Goal: Task Accomplishment & Management: Manage account settings

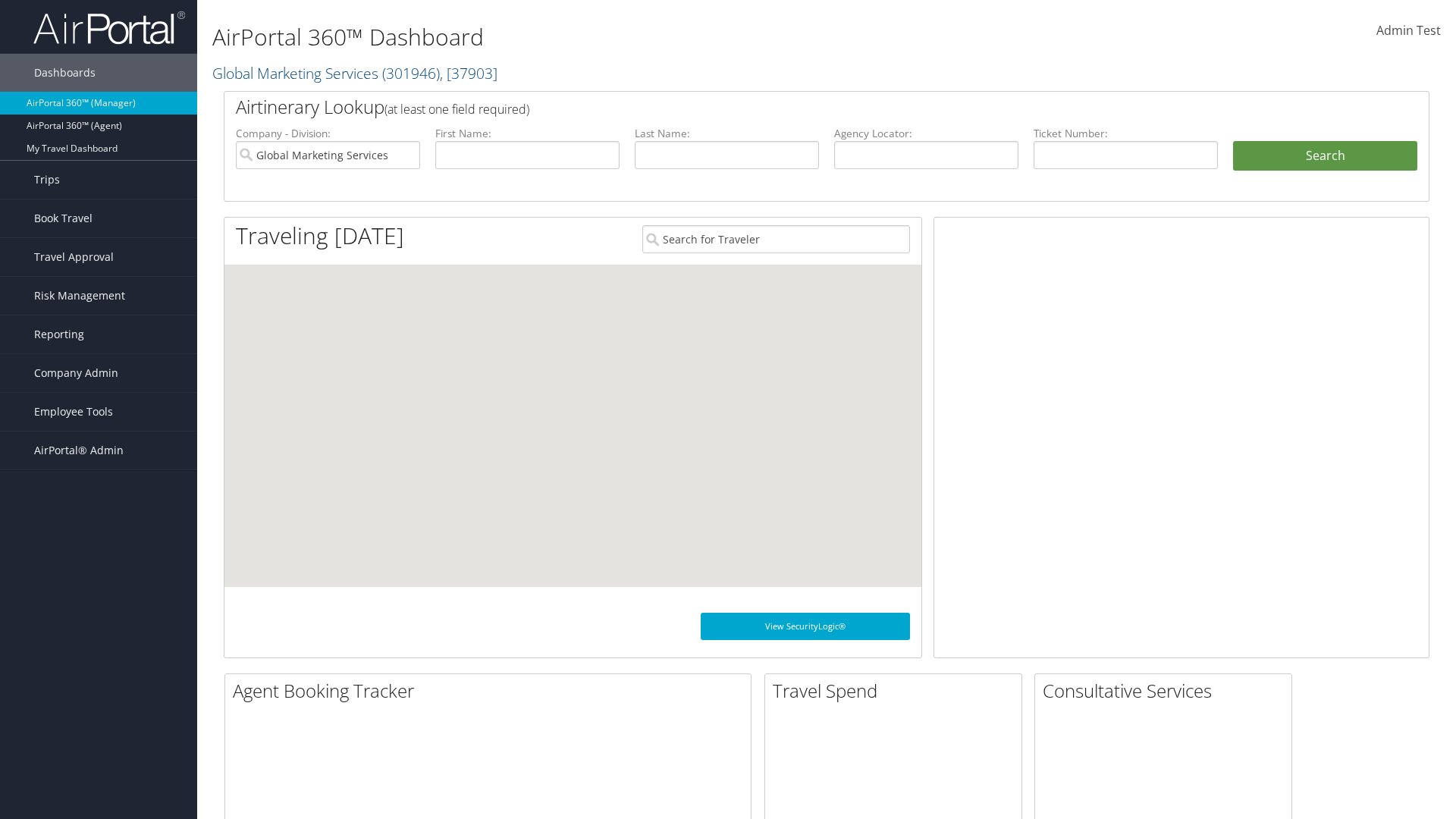
click at [99, 373] on span "Company Admin" at bounding box center [76, 372] width 85 height 38
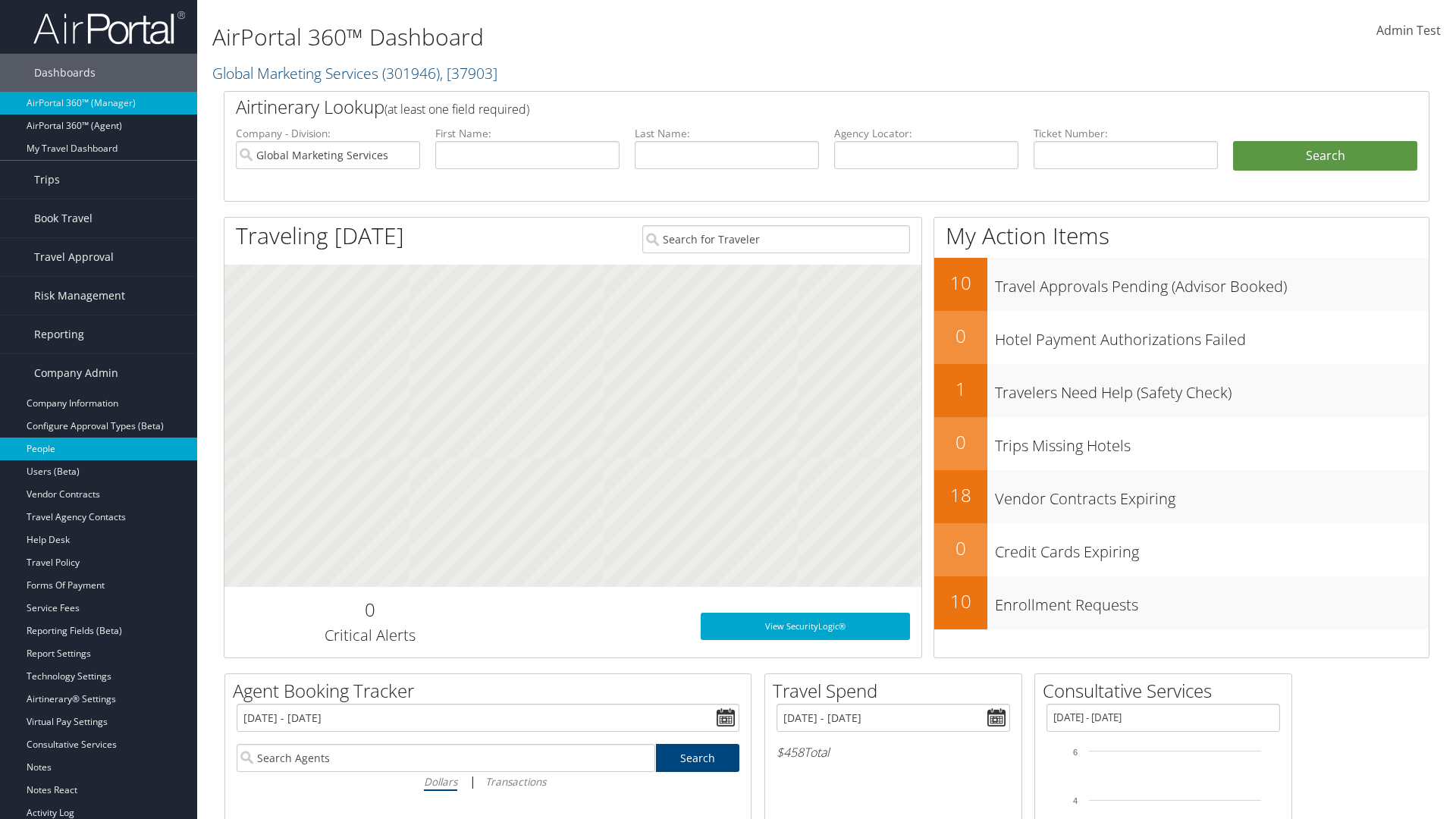
click at [99, 448] on link "People" at bounding box center [99, 448] width 197 height 23
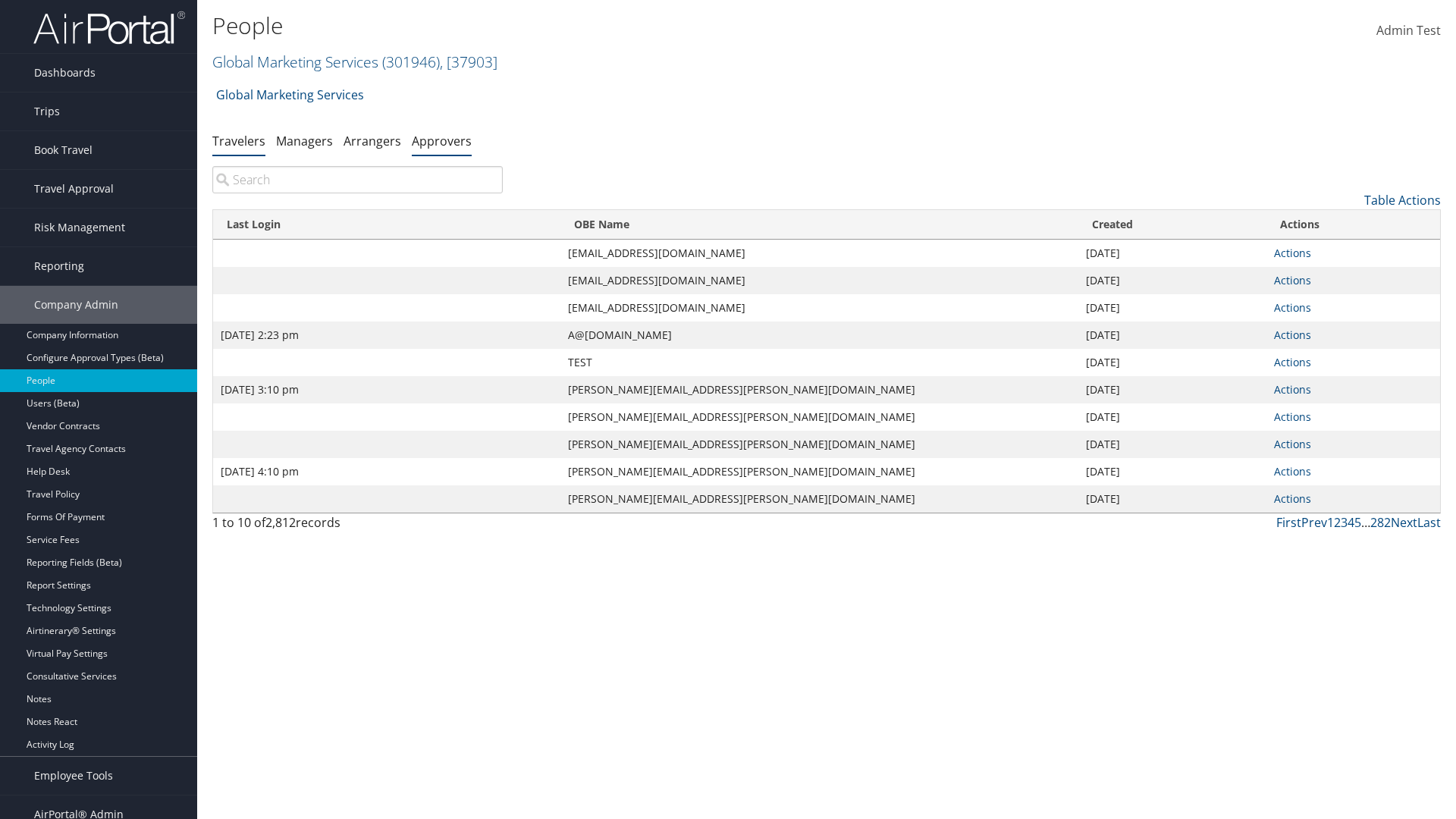
click at [441, 141] on link "Approvers" at bounding box center [442, 141] width 60 height 17
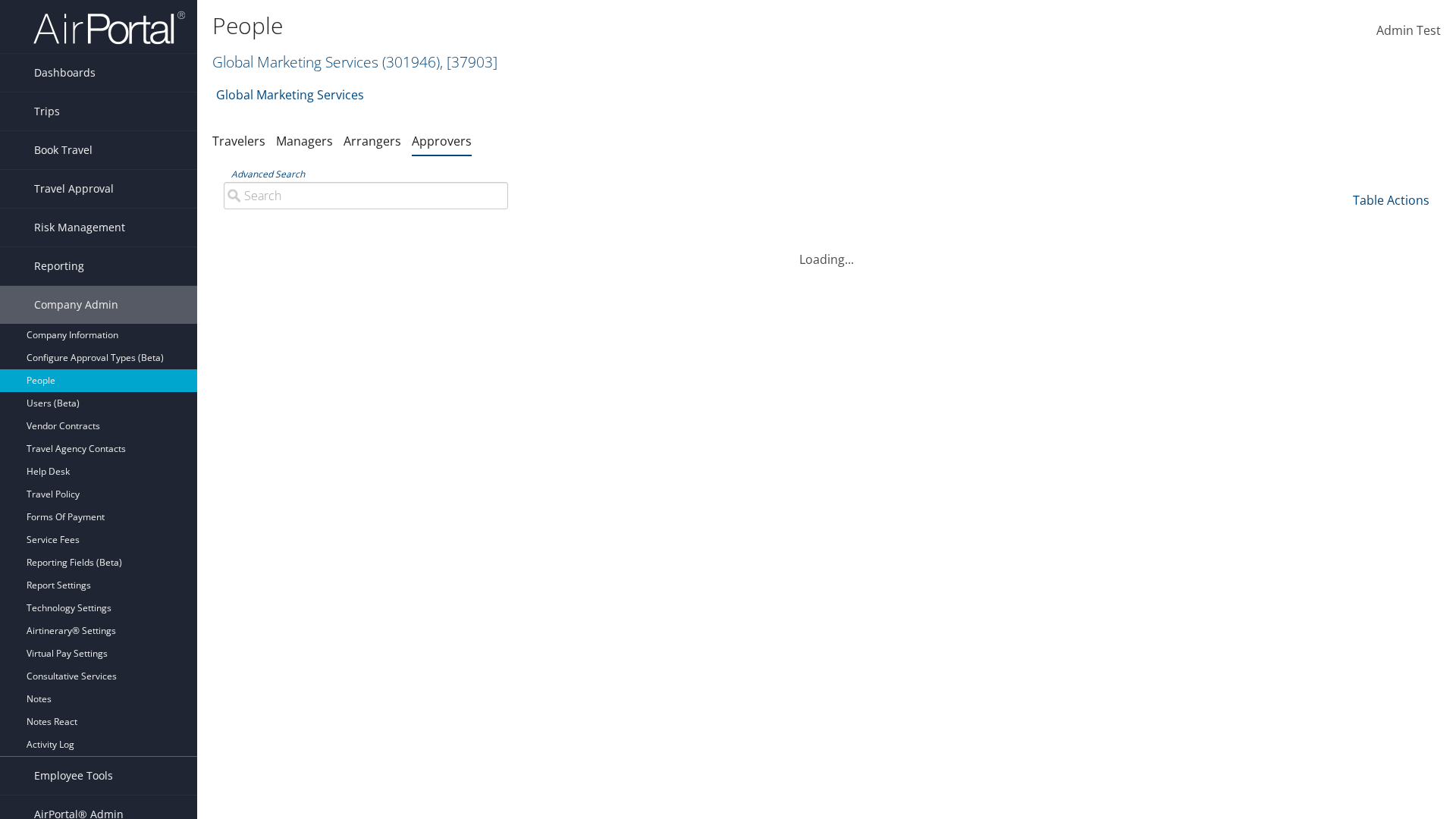
click at [294, 61] on link "Global Marketing Services ( 301946 ) , [ 37903 ]" at bounding box center [355, 62] width 285 height 20
click at [0, 0] on input "search" at bounding box center [0, 0] width 0 height 0
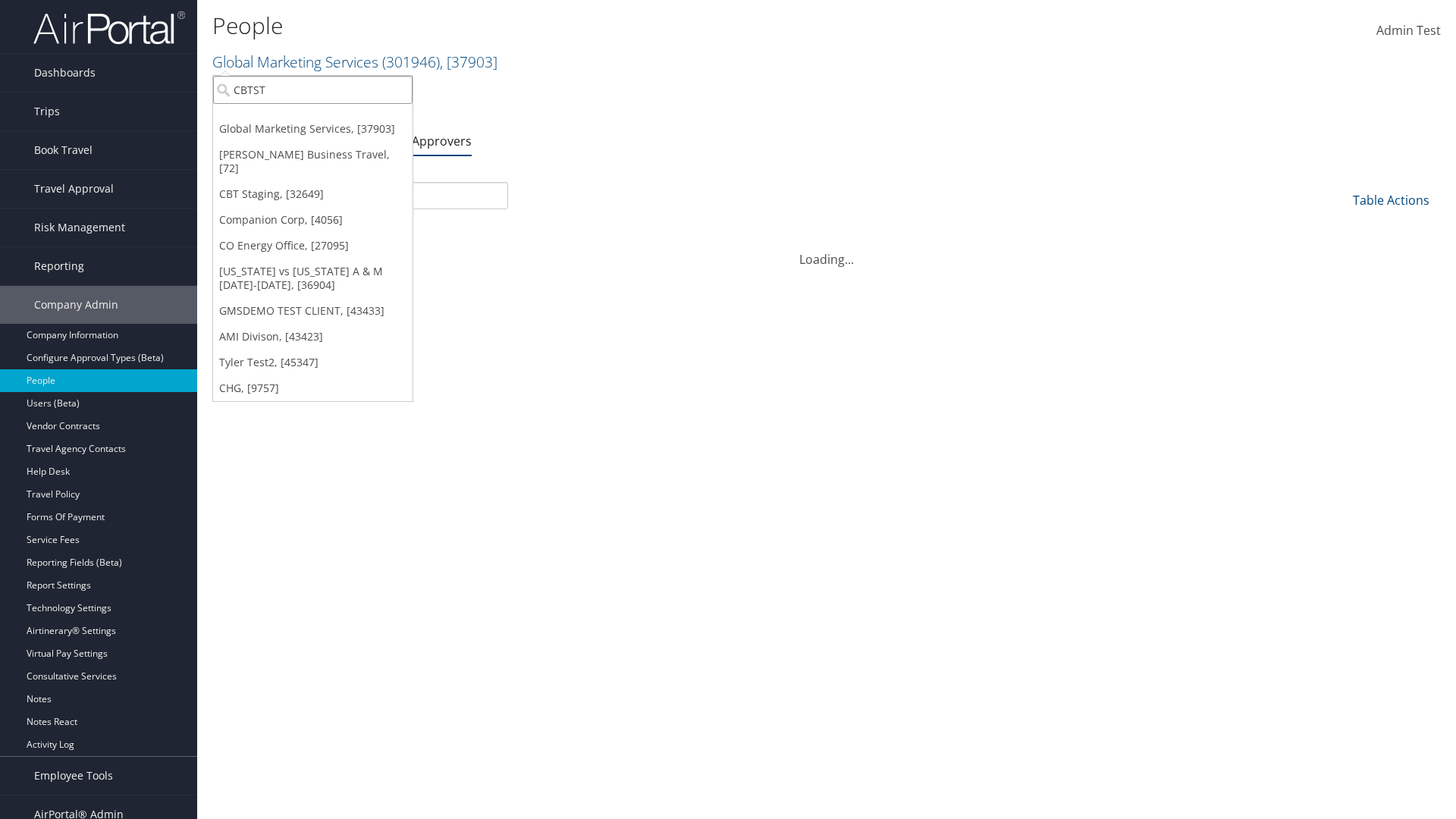
type input "CBTSTG"
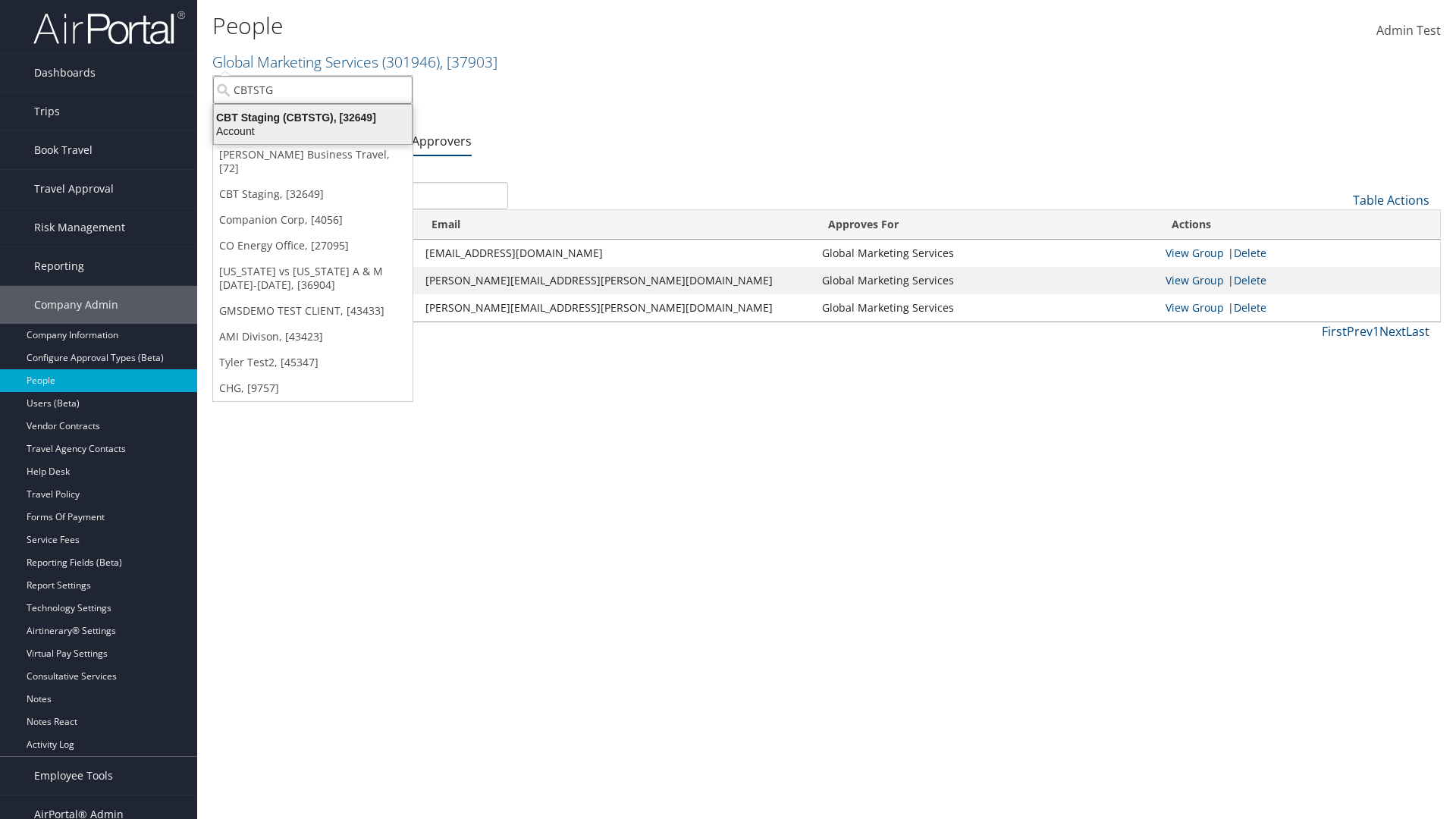
click at [312, 117] on div "CBT Staging (CBTSTG), [32649]" at bounding box center [313, 117] width 216 height 13
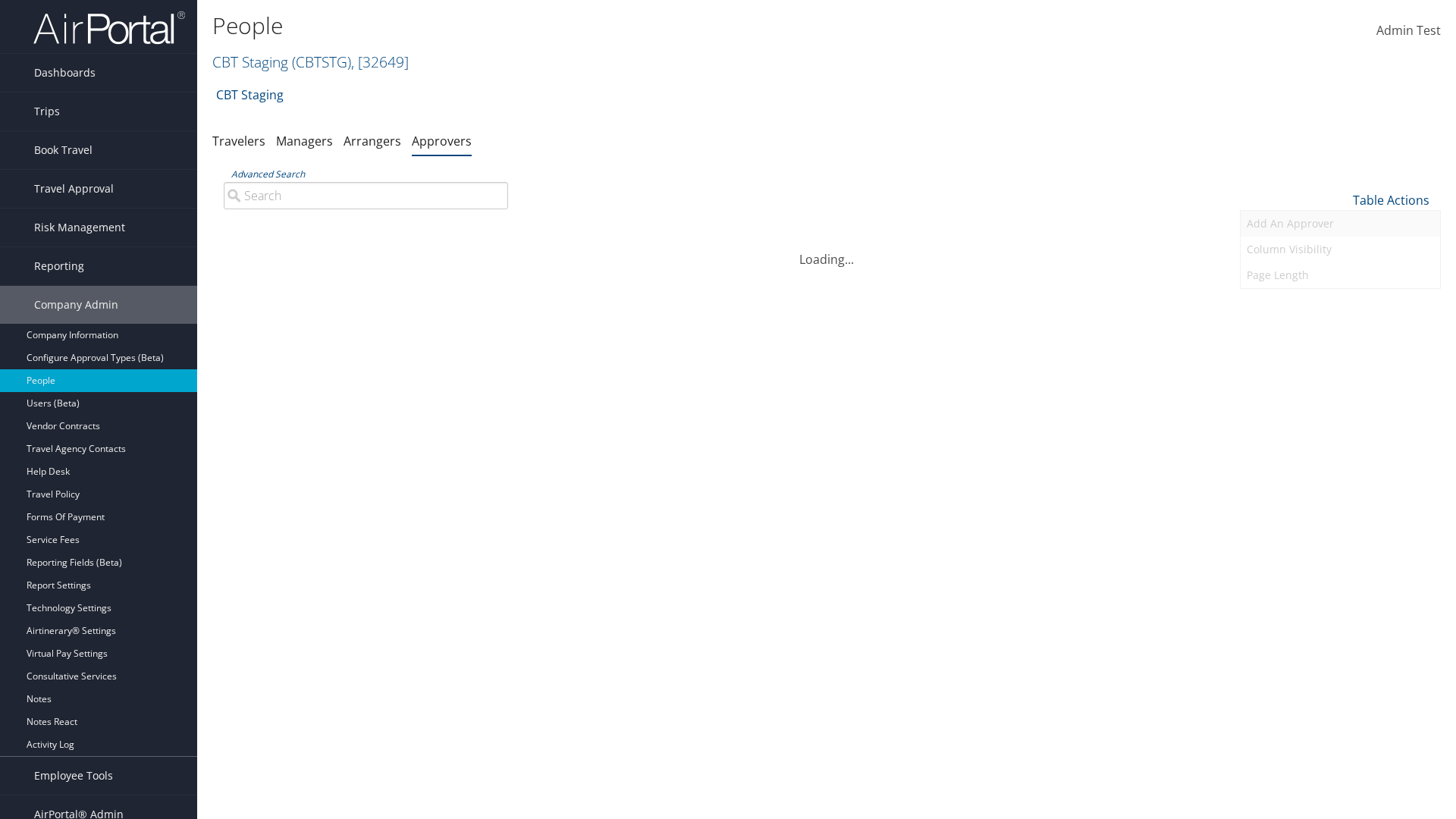
click at [1340, 223] on link "Add An Approver" at bounding box center [1341, 223] width 199 height 26
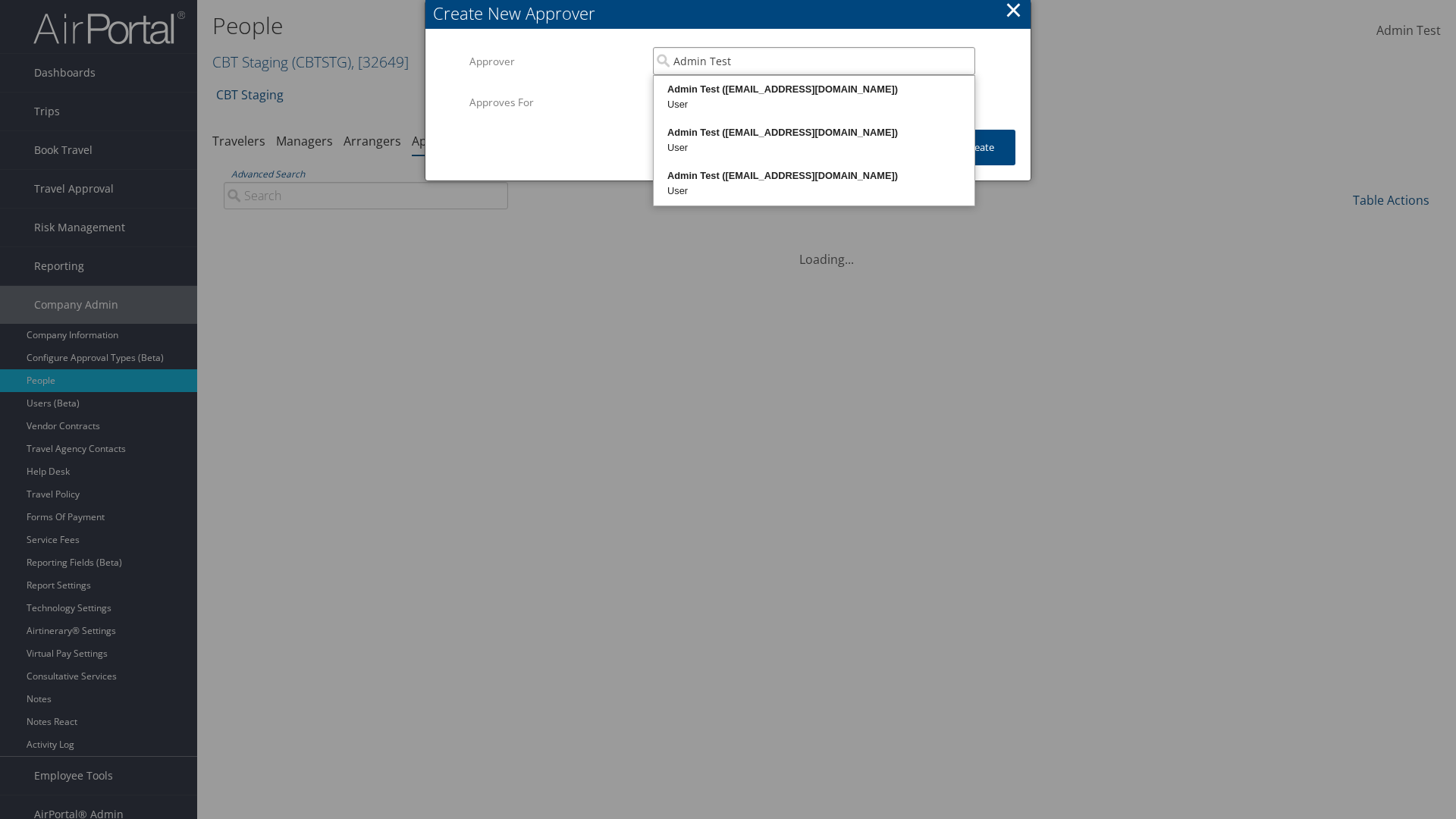
click at [813, 90] on div "Admin Test ([EMAIL_ADDRESS][DOMAIN_NAME])" at bounding box center [814, 90] width 316 height 15
type input "Admin Test"
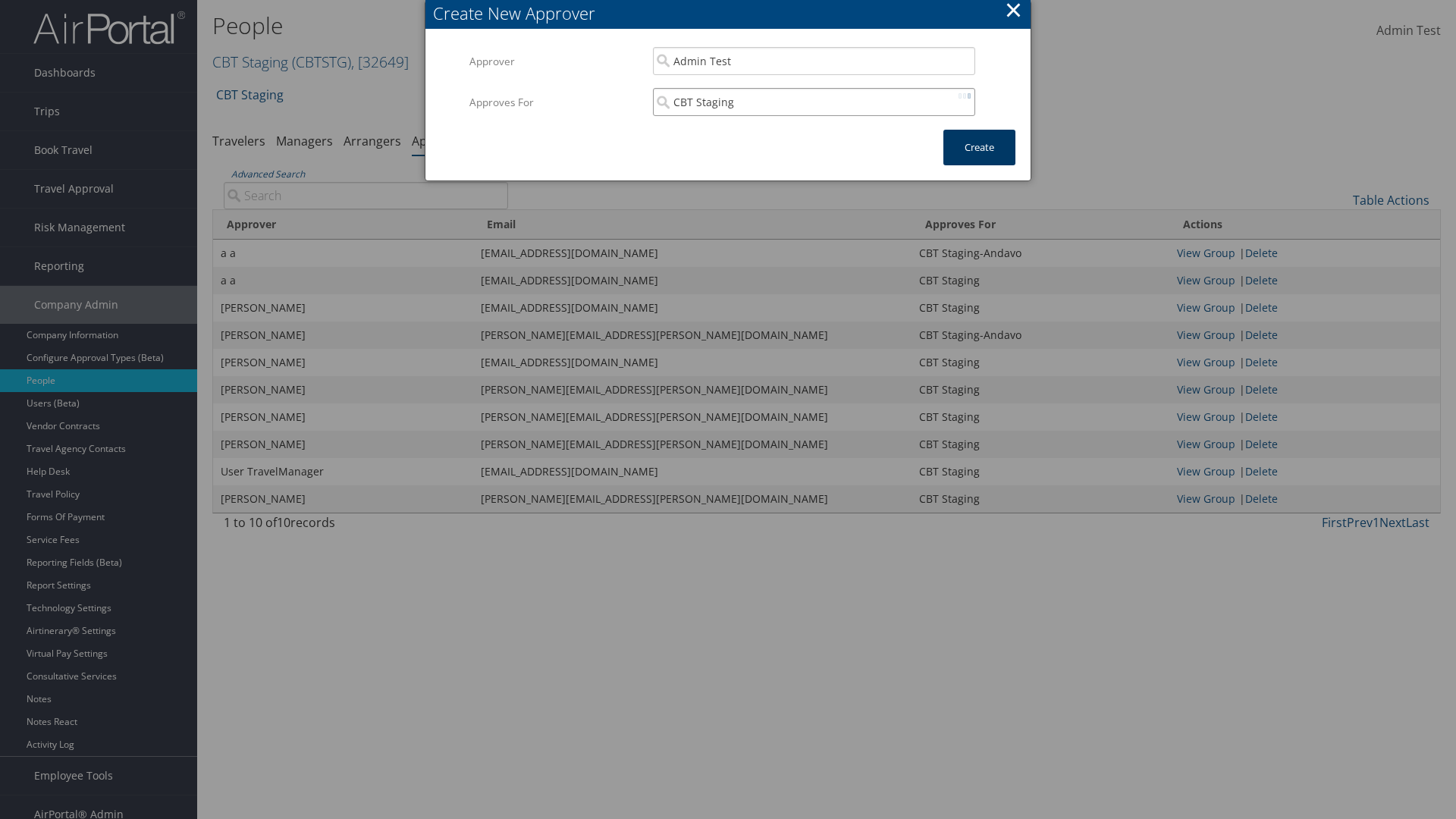
type input "CBT Staging"
click at [979, 147] on button "Create" at bounding box center [979, 147] width 72 height 36
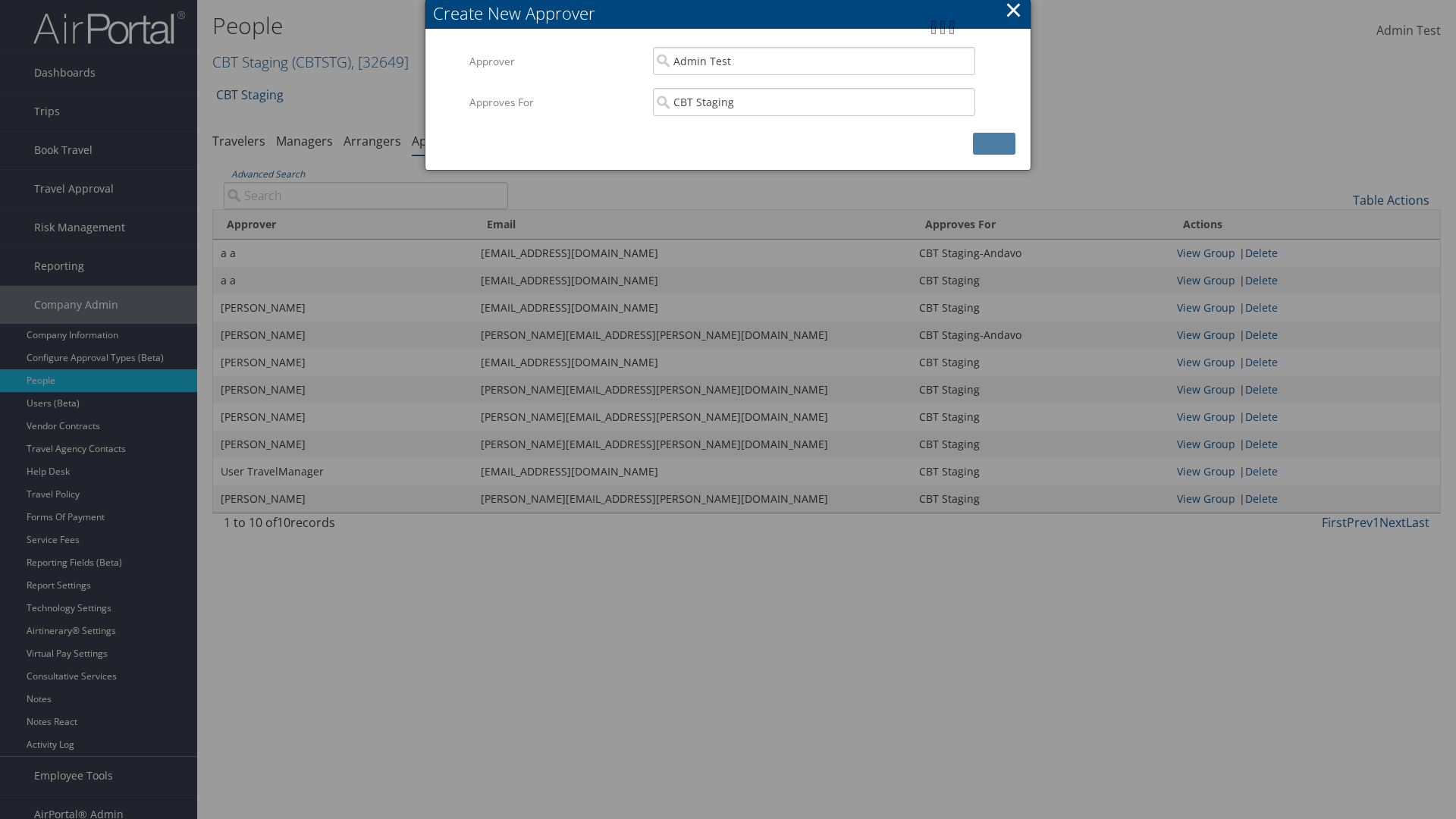
scroll to position [15, 0]
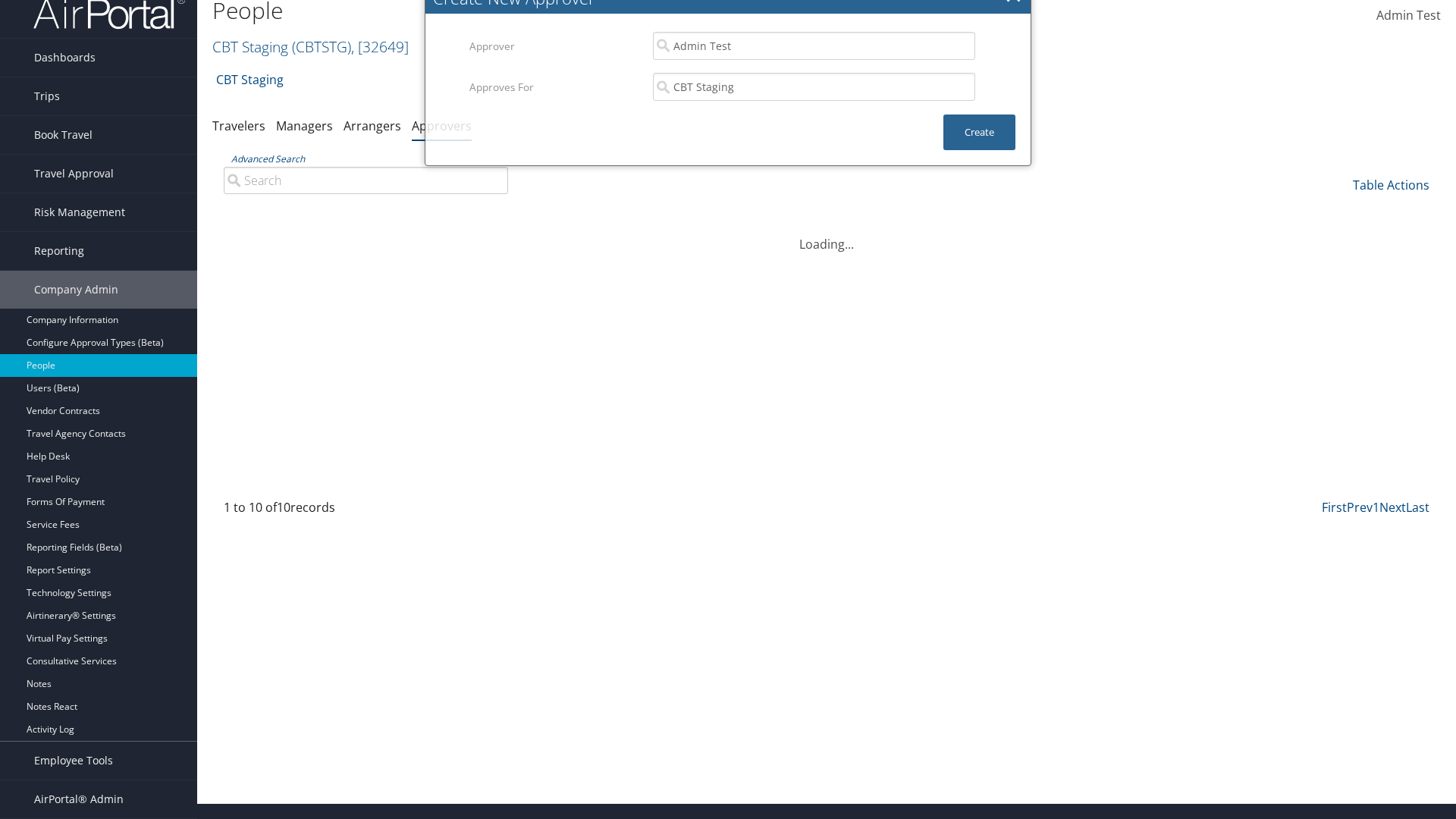
click at [366, 180] on input "Advanced Search" at bounding box center [366, 180] width 285 height 28
type input "Admin"
